Goal: Task Accomplishment & Management: Use online tool/utility

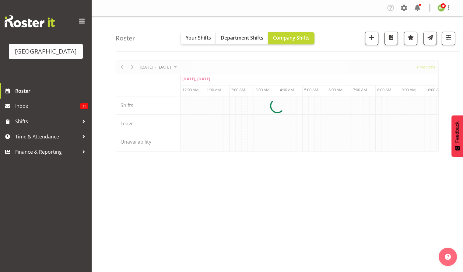
scroll to position [0, 1752]
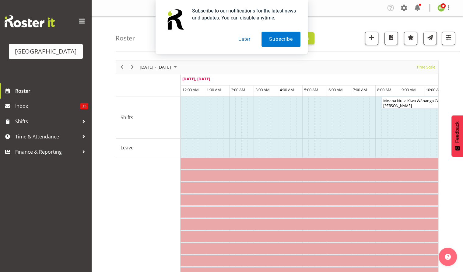
click at [246, 39] on button "Later" at bounding box center [244, 39] width 27 height 15
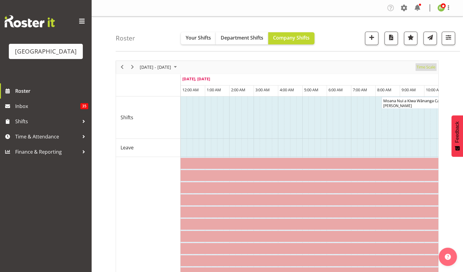
click at [417, 68] on span "Time Scale" at bounding box center [426, 67] width 20 height 8
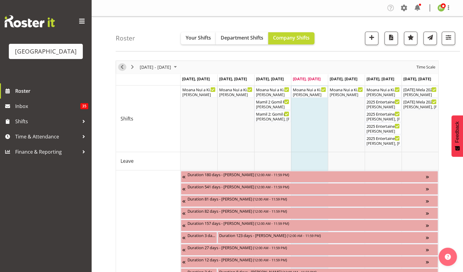
click at [123, 69] on span "Previous" at bounding box center [121, 67] width 7 height 8
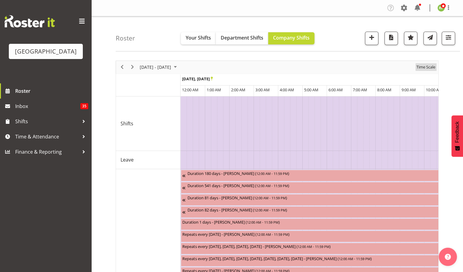
click at [427, 67] on span "Time Scale" at bounding box center [426, 67] width 20 height 8
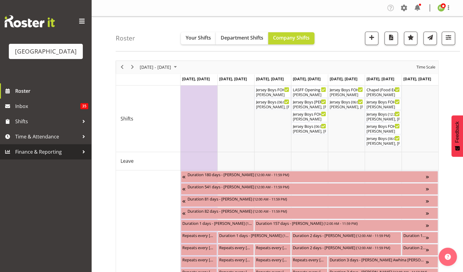
click at [44, 156] on span "Finance & Reporting" at bounding box center [47, 151] width 64 height 9
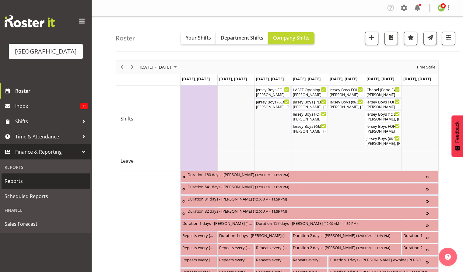
click at [17, 186] on span "Reports" at bounding box center [46, 180] width 82 height 9
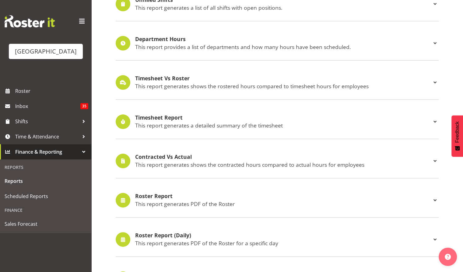
scroll to position [91, 0]
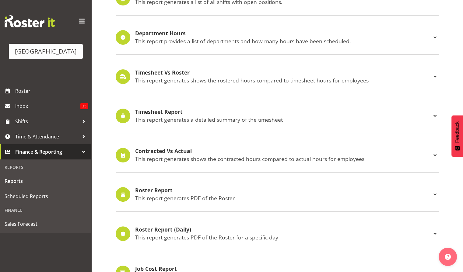
click at [152, 189] on h4 "Roster Report" at bounding box center [283, 190] width 296 height 6
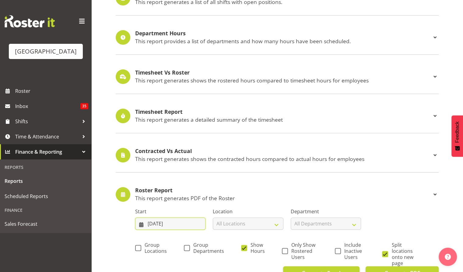
click at [159, 220] on input "25/09/2025" at bounding box center [170, 224] width 70 height 12
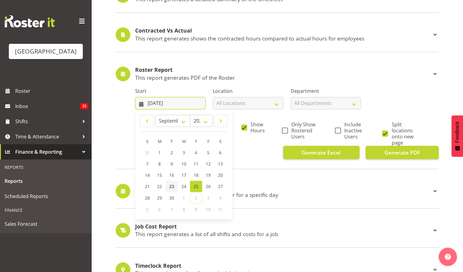
scroll to position [212, 0]
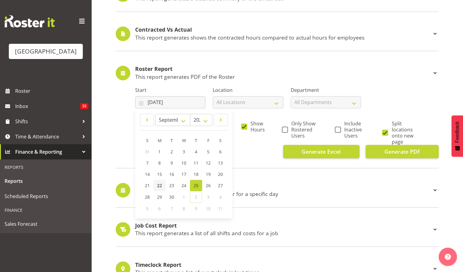
click at [162, 187] on link "22" at bounding box center [159, 185] width 12 height 11
type input "22/09/2025"
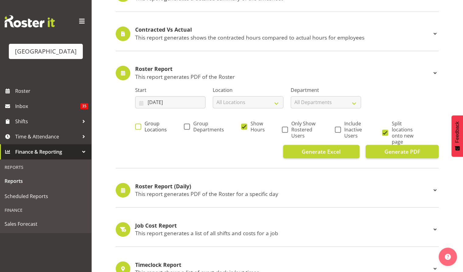
click at [142, 124] on span "Group Locations" at bounding box center [154, 126] width 26 height 12
click at [139, 124] on input "Group Locations" at bounding box center [137, 126] width 4 height 4
checkbox input "true"
click at [186, 126] on span at bounding box center [187, 127] width 6 height 6
click at [186, 126] on input "Group Departments" at bounding box center [186, 126] width 4 height 4
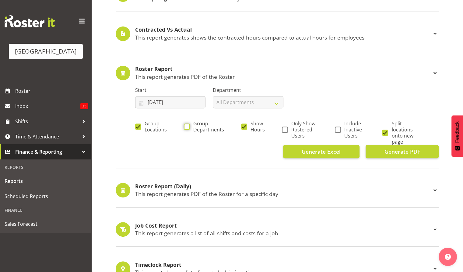
checkbox input "true"
click at [288, 131] on span "Only Show Rostered Users" at bounding box center [303, 129] width 30 height 18
click at [286, 131] on input "Only Show Rostered Users" at bounding box center [284, 129] width 4 height 4
checkbox input "true"
click at [385, 131] on span at bounding box center [385, 133] width 6 height 6
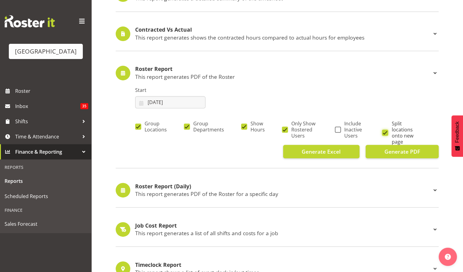
click at [385, 131] on input "Split locations onto new page" at bounding box center [384, 133] width 4 height 4
checkbox input "false"
click at [399, 155] on span "Generate PDF" at bounding box center [402, 152] width 36 height 8
click at [21, 96] on span "Roster" at bounding box center [51, 90] width 73 height 9
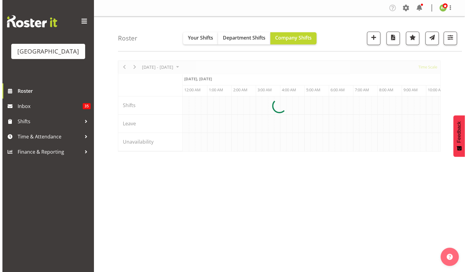
scroll to position [0, 1971]
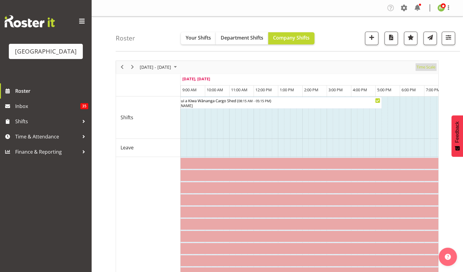
click at [428, 68] on span "Time Scale" at bounding box center [426, 67] width 20 height 8
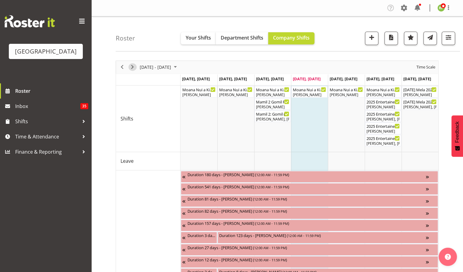
click at [131, 66] on span "Next" at bounding box center [132, 67] width 7 height 8
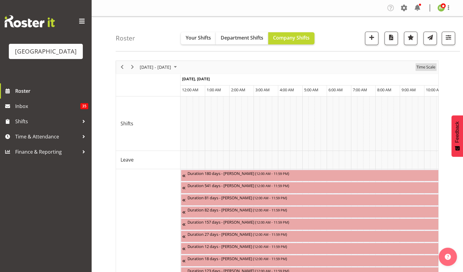
click at [427, 67] on span "Time Scale" at bounding box center [426, 67] width 20 height 8
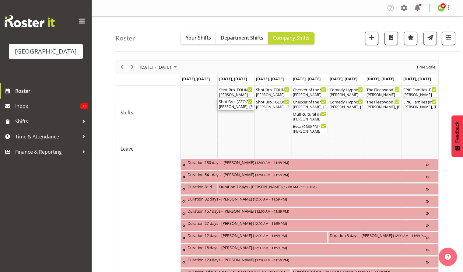
click at [231, 108] on div "Tommy Shorter, Ciska Vogelzang, Kelly Shepherd" at bounding box center [236, 106] width 34 height 5
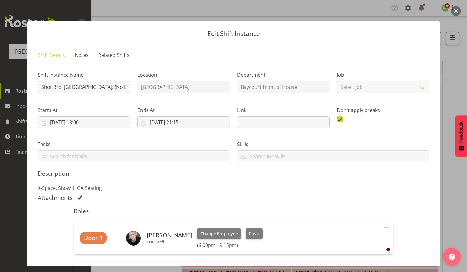
click at [455, 12] on button "button" at bounding box center [456, 11] width 10 height 10
